Goal: Answer question/provide support: Answer question/provide support

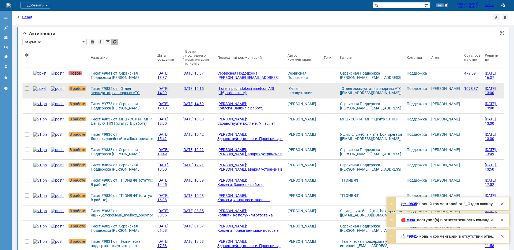
click at [103, 93] on div "Тикет #9835 от _Отдел эксплуатации опорных АТС [[EMAIL_ADDRESS][DOMAIN_NAME]] (…" at bounding box center [122, 90] width 62 height 9
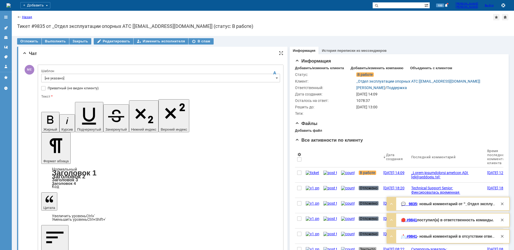
click at [62, 83] on div at bounding box center [160, 84] width 239 height 4
click at [63, 81] on input "[не указано]" at bounding box center [160, 78] width 239 height 9
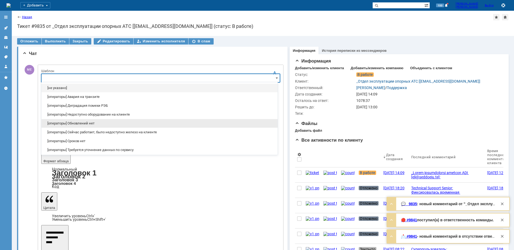
click at [86, 122] on span "[операторы] Обновлений нет" at bounding box center [160, 123] width 230 height 4
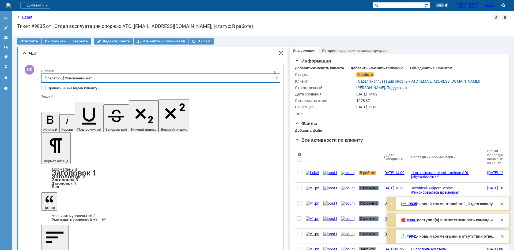
type input "[операторы] Обновлений нет"
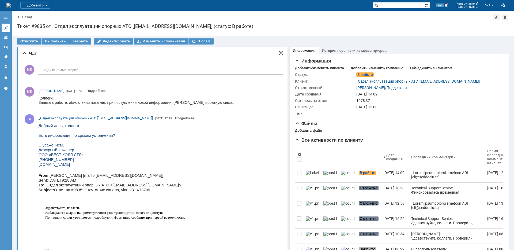
click at [3, 26] on link at bounding box center [6, 28] width 9 height 9
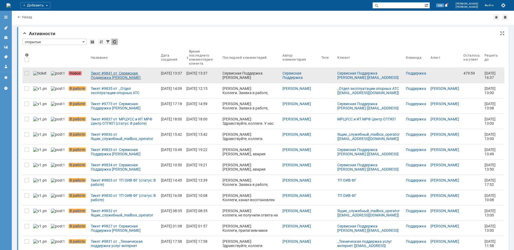
click at [91, 77] on div "Тикет #9841 от Сервисная Поддержка АКАДО Телеком [gms_ue@akado-telecom.ru] (ста…" at bounding box center [124, 75] width 66 height 9
